Goal: Task Accomplishment & Management: Use online tool/utility

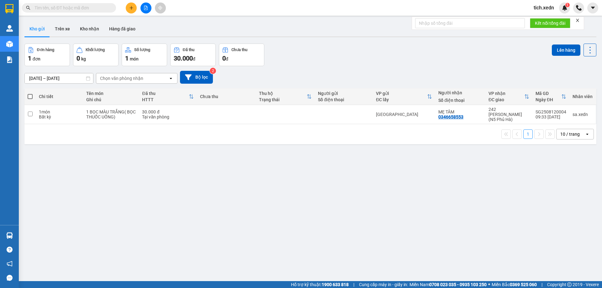
click at [524, 132] on button "1" at bounding box center [528, 134] width 9 height 9
click at [524, 131] on button "1" at bounding box center [528, 134] width 9 height 9
click at [545, 112] on icon at bounding box center [547, 114] width 4 height 4
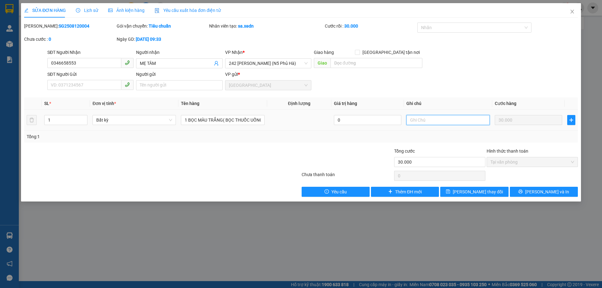
click at [439, 120] on input "text" at bounding box center [448, 120] width 83 height 10
type input "CK CHỊ SA"
click at [537, 192] on button "[PERSON_NAME] và In" at bounding box center [544, 192] width 68 height 10
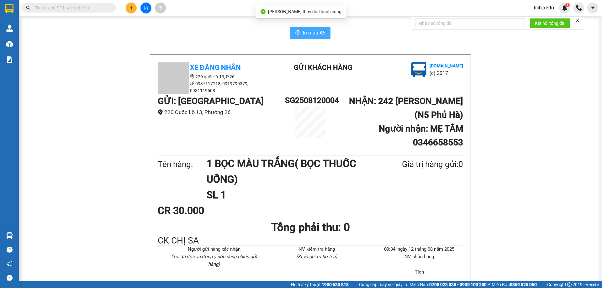
click at [309, 32] on span "In mẫu A5" at bounding box center [314, 33] width 23 height 8
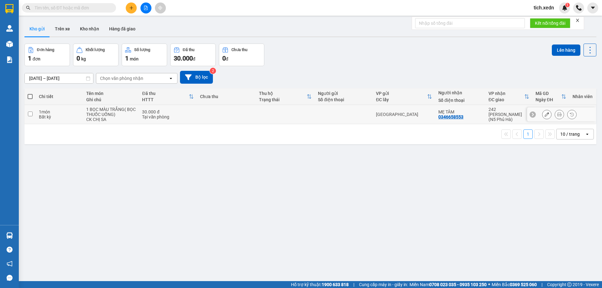
click at [545, 115] on icon at bounding box center [547, 114] width 4 height 4
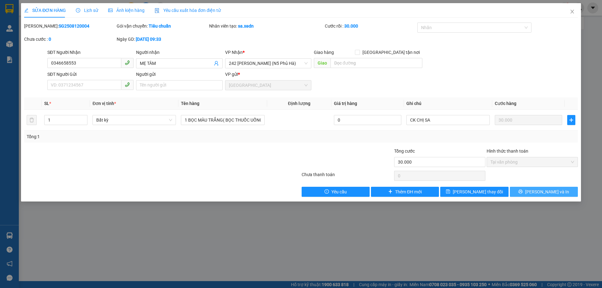
click at [522, 194] on button "[PERSON_NAME] và In" at bounding box center [544, 192] width 68 height 10
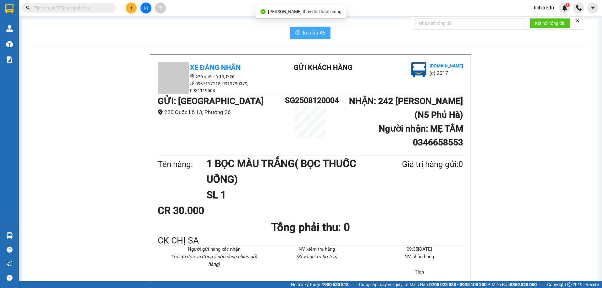
click at [308, 32] on span "In mẫu A5" at bounding box center [314, 33] width 23 height 8
